Goal: Register for event/course

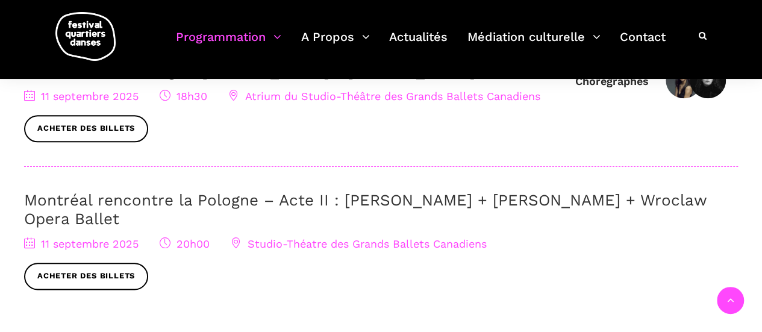
scroll to position [586, 0]
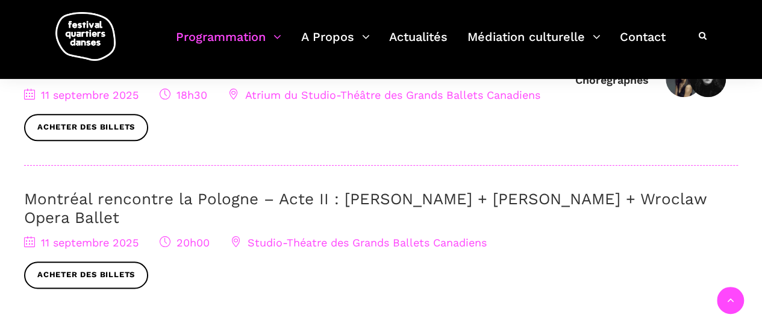
click at [316, 243] on span "Studio-Théatre des Grands Ballets Canadiens" at bounding box center [359, 242] width 256 height 13
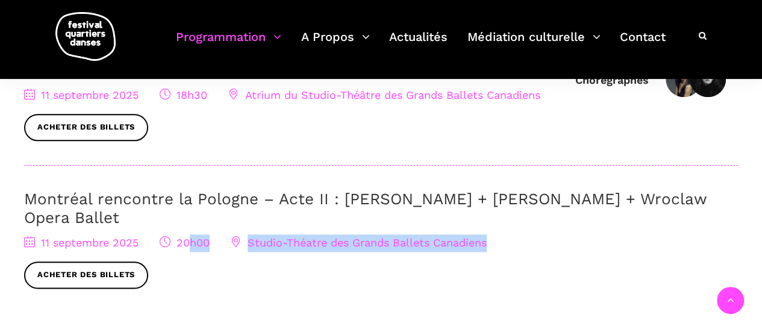
drag, startPoint x: 493, startPoint y: 245, endPoint x: 190, endPoint y: 243, distance: 302.4
click at [190, 243] on div "11 septembre 2025 20h00 Studio-Théatre des Grands Ballets Canadiens Acheter des…" at bounding box center [381, 261] width 714 height 54
copy div "h00 Studio-Théatre des Grands Ballets Canadiens"
click at [390, 201] on link "Montréal rencontre la Pologne – Acte II : [PERSON_NAME] + [PERSON_NAME] + Wrocl…" at bounding box center [365, 208] width 683 height 37
